Goal: Find specific page/section: Find specific page/section

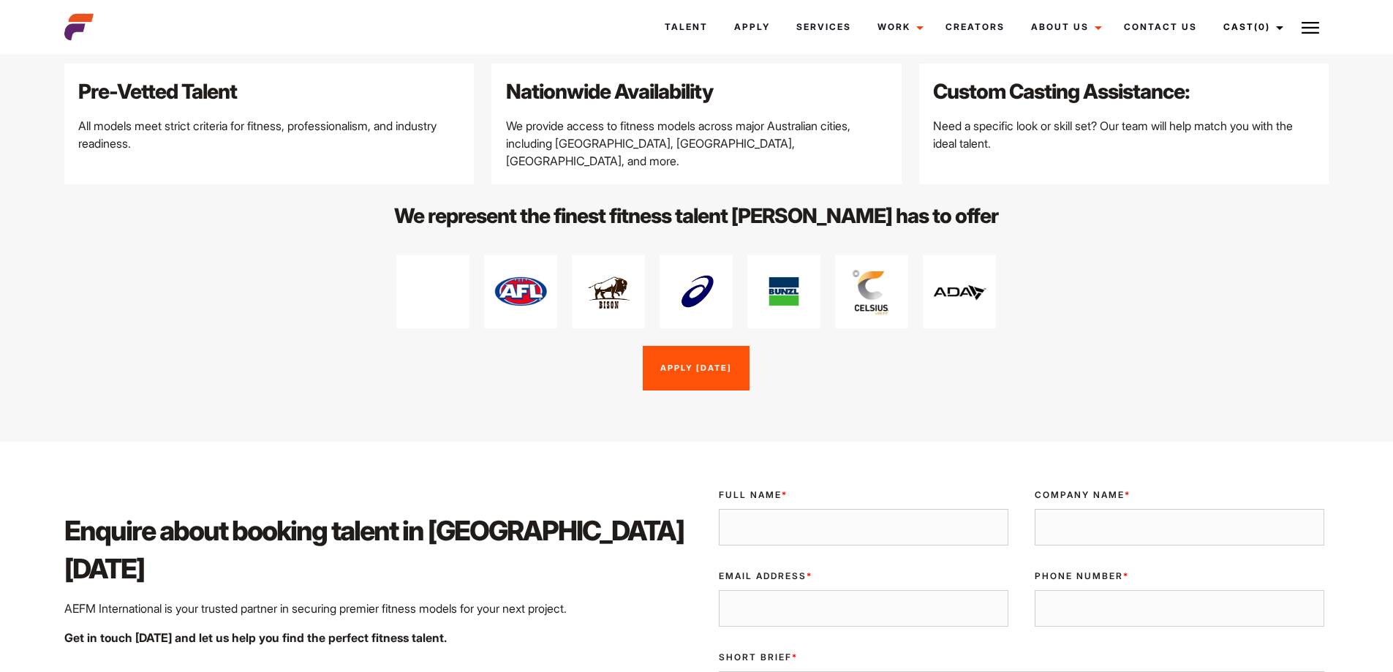
scroll to position [1755, 0]
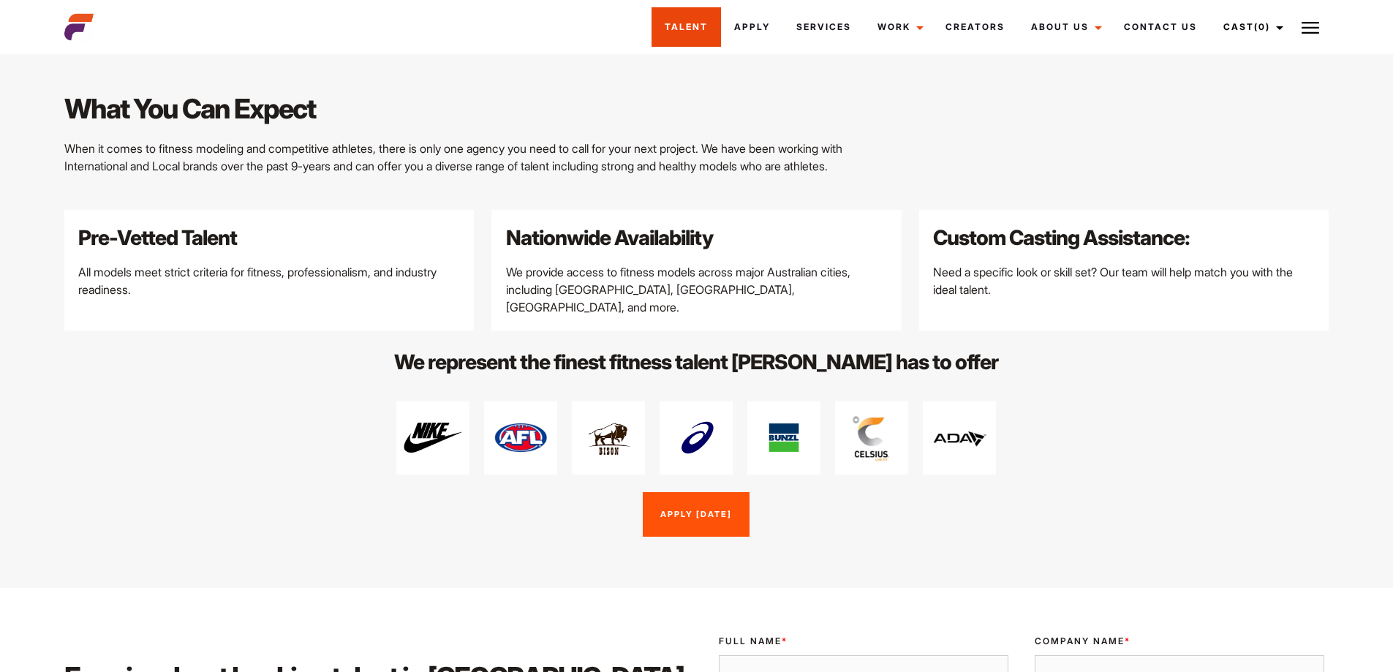
click at [699, 31] on link "Talent" at bounding box center [685, 26] width 69 height 39
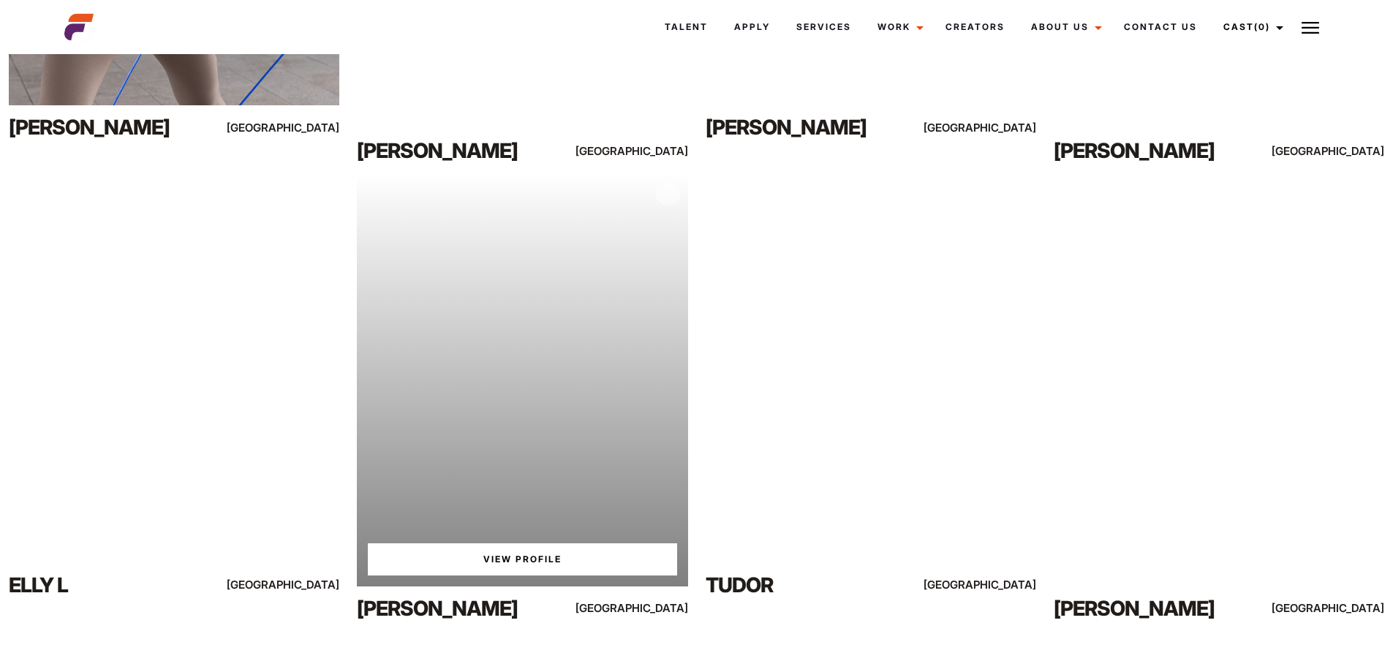
scroll to position [1974, 0]
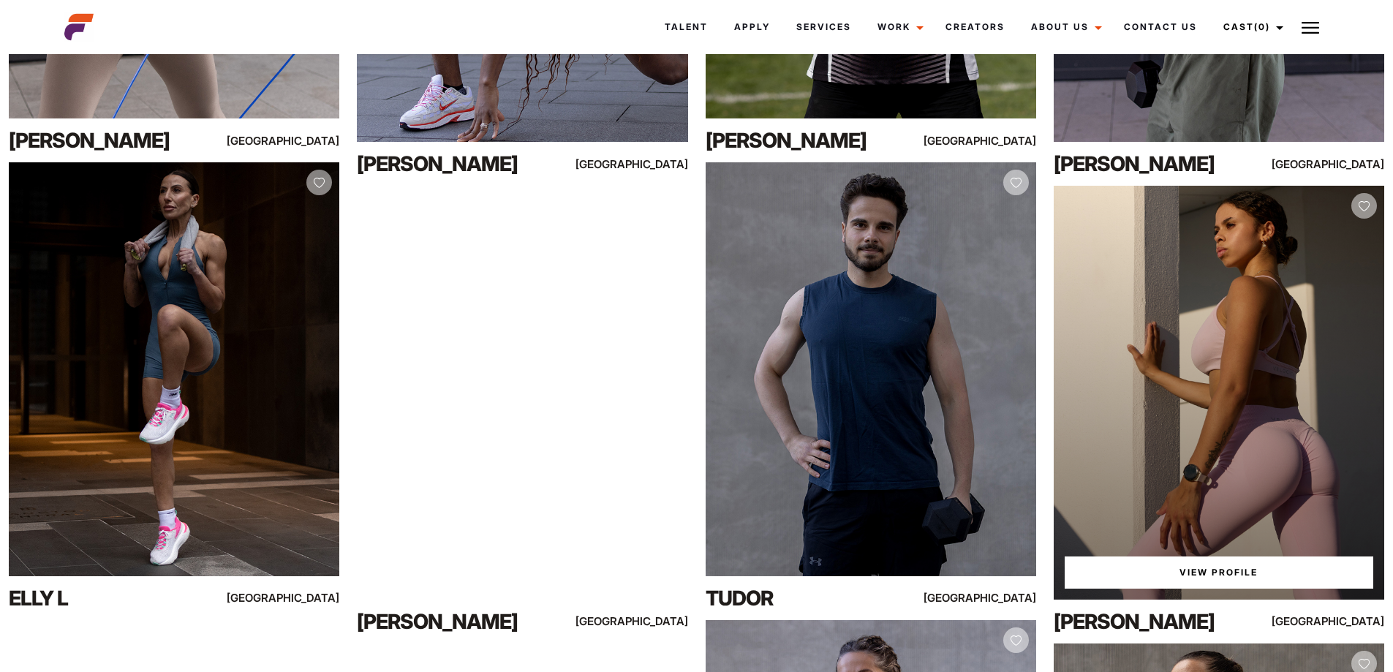
click at [1230, 380] on div "View Profile" at bounding box center [1219, 392] width 330 height 413
click at [1224, 375] on div "View Profile" at bounding box center [1219, 392] width 330 height 413
click at [1174, 578] on link "View Profile" at bounding box center [1218, 572] width 309 height 32
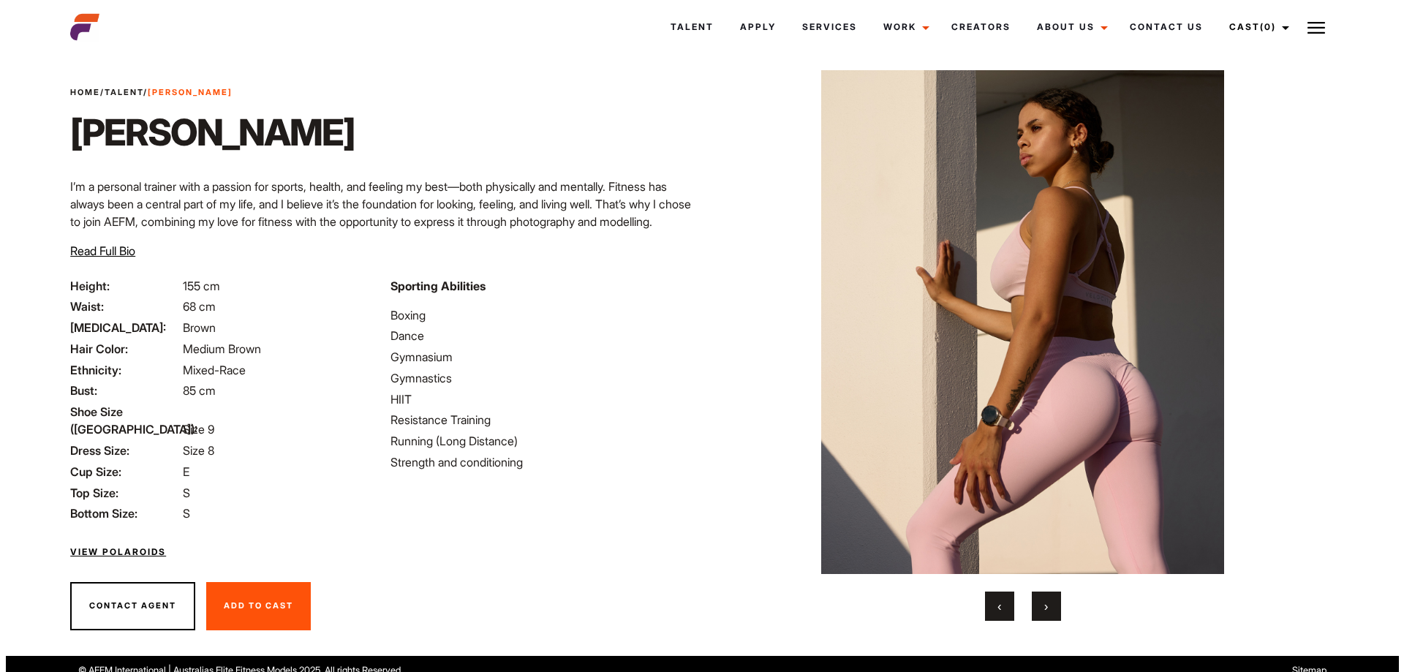
scroll to position [36, 0]
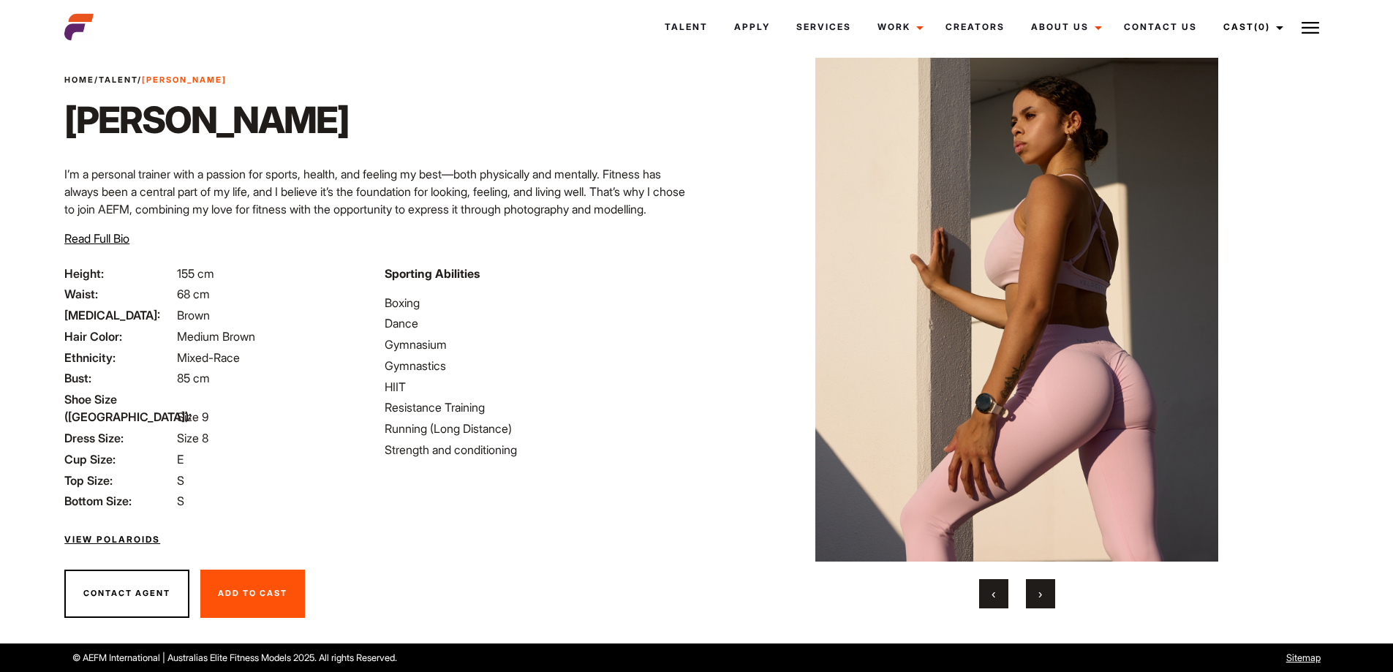
click at [116, 533] on link "View Polaroids" at bounding box center [112, 539] width 96 height 13
